Goal: Task Accomplishment & Management: Manage account settings

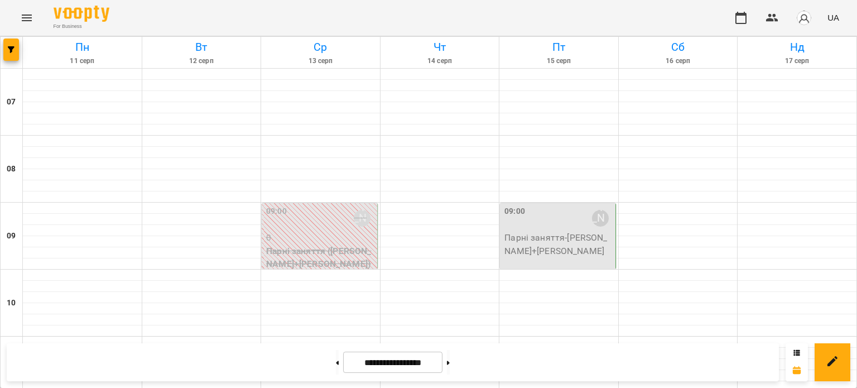
scroll to position [375, 0]
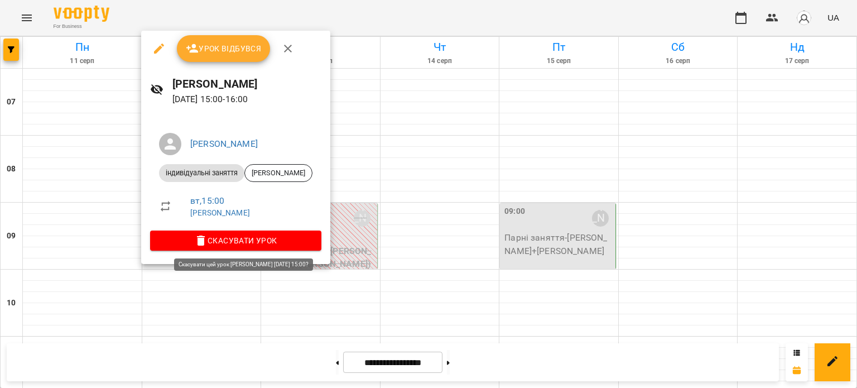
click at [234, 242] on span "Скасувати Урок" at bounding box center [235, 240] width 153 height 13
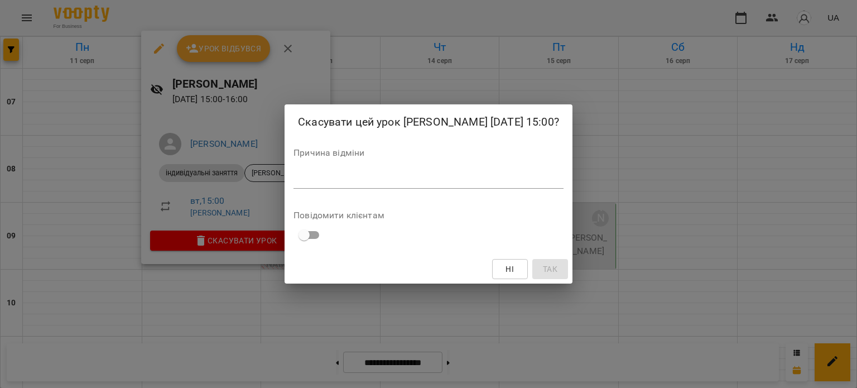
click at [364, 185] on textarea at bounding box center [428, 179] width 270 height 11
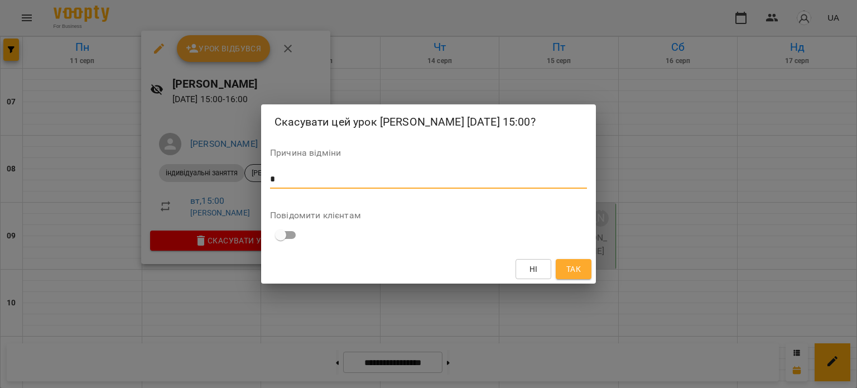
type textarea "*"
click at [578, 275] on span "Так" at bounding box center [573, 268] width 14 height 13
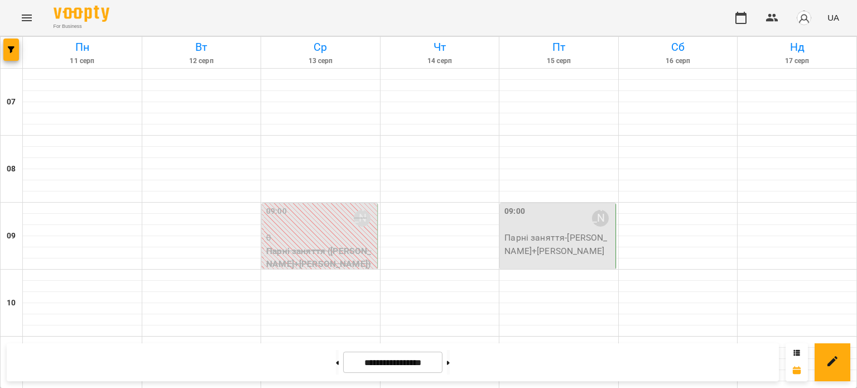
scroll to position [3, 0]
click at [336, 362] on icon at bounding box center [337, 362] width 3 height 4
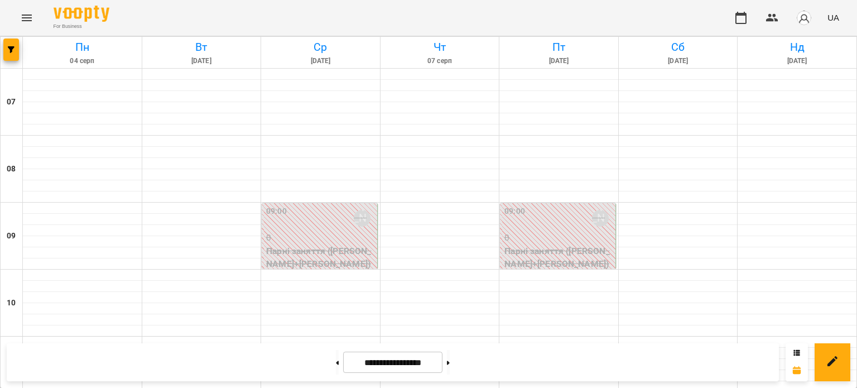
scroll to position [216, 0]
click at [336, 363] on icon at bounding box center [337, 362] width 3 height 4
click at [449, 359] on button at bounding box center [448, 362] width 3 height 25
type input "**********"
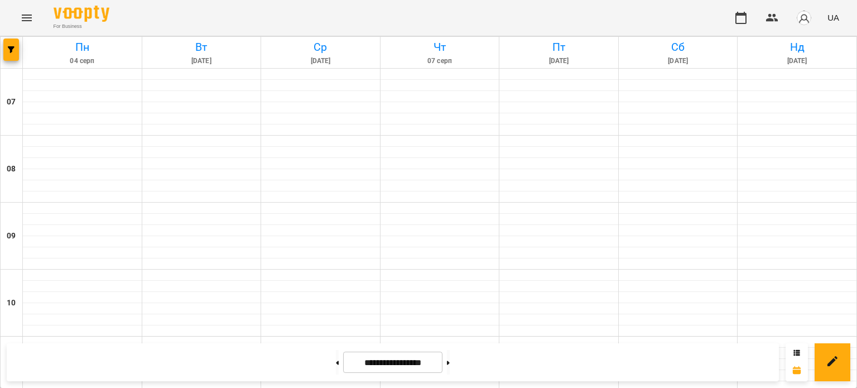
scroll to position [495, 0]
click at [796, 351] on icon at bounding box center [796, 352] width 7 height 7
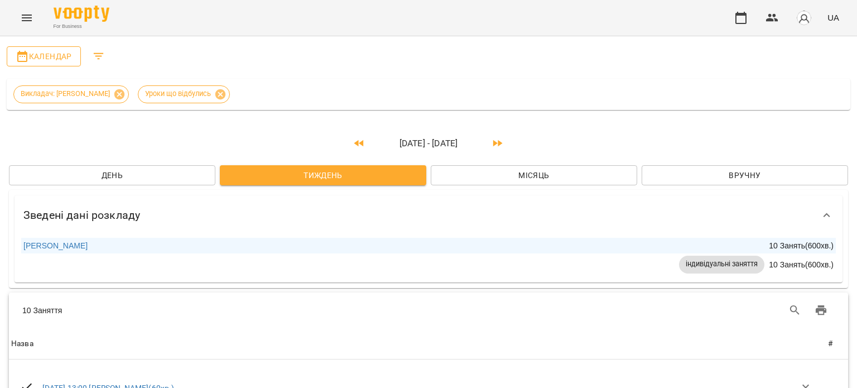
click at [45, 55] on span "Календар" at bounding box center [44, 56] width 56 height 13
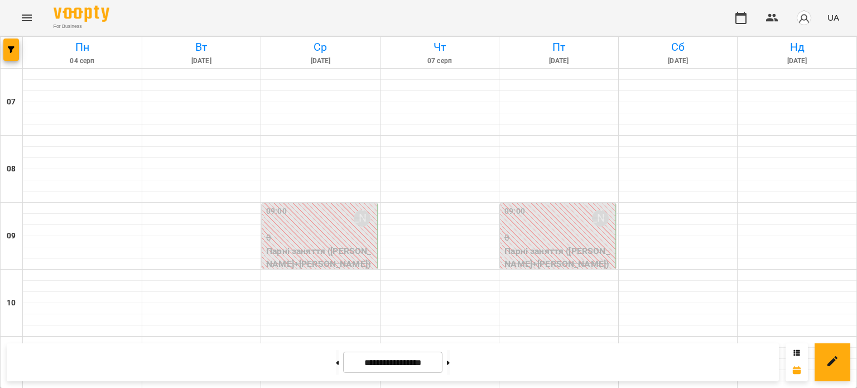
scroll to position [276, 0]
click at [449, 365] on button at bounding box center [448, 362] width 3 height 25
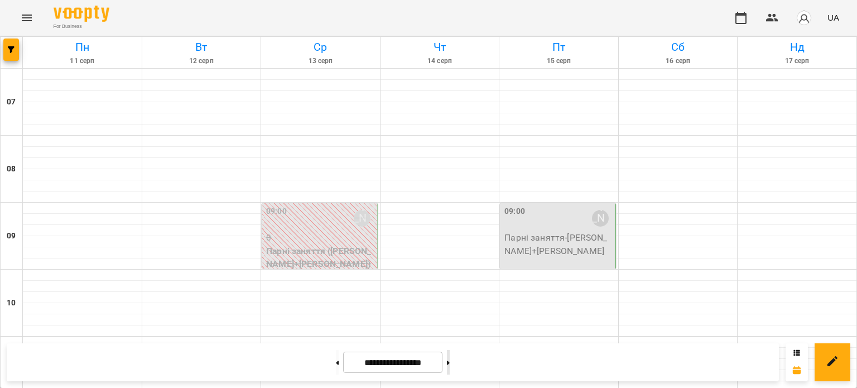
click at [449, 373] on button at bounding box center [448, 362] width 3 height 25
type input "**********"
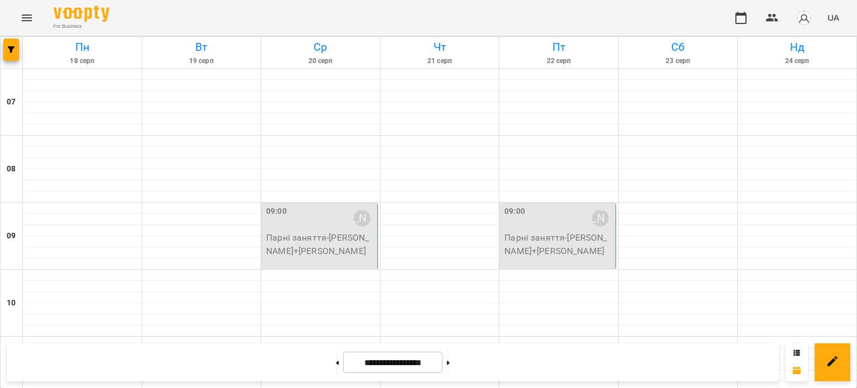
scroll to position [801, 0]
